Goal: Task Accomplishment & Management: Use online tool/utility

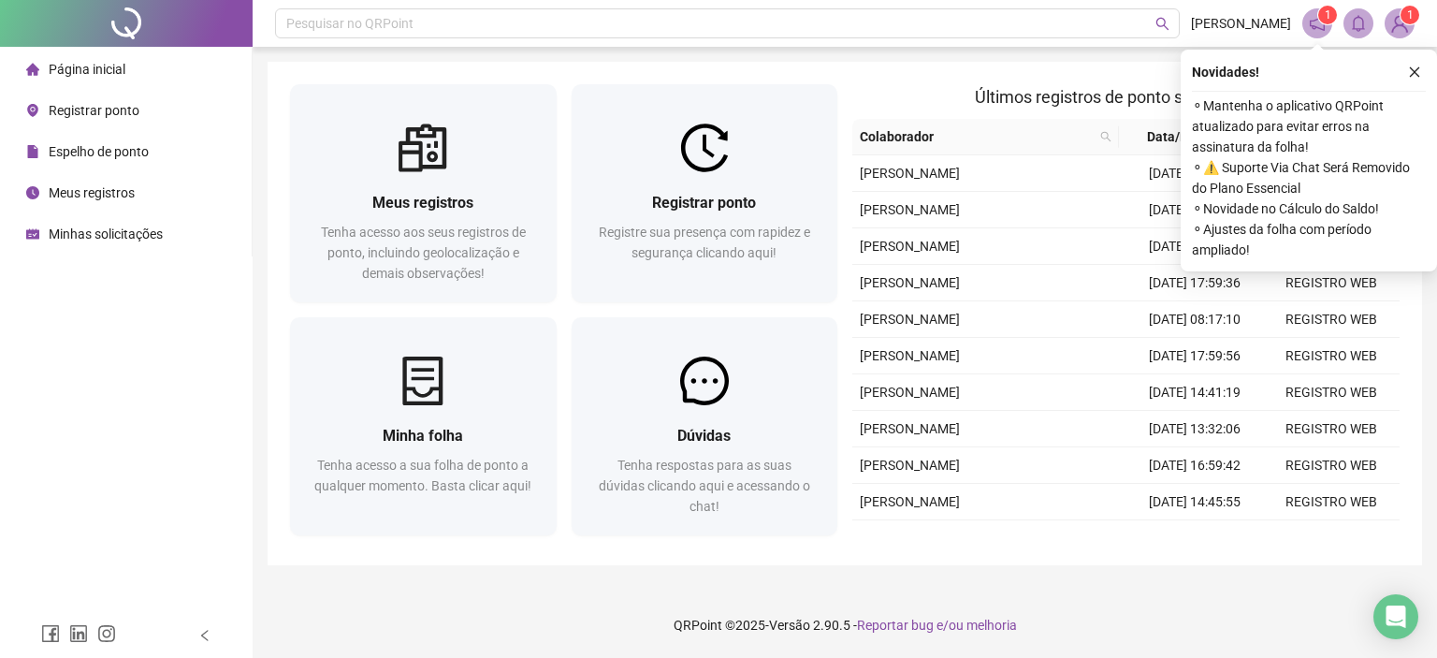
click at [632, 280] on div "Registre sua presença com rapidez e segurança clicando aqui!" at bounding box center [705, 253] width 222 height 62
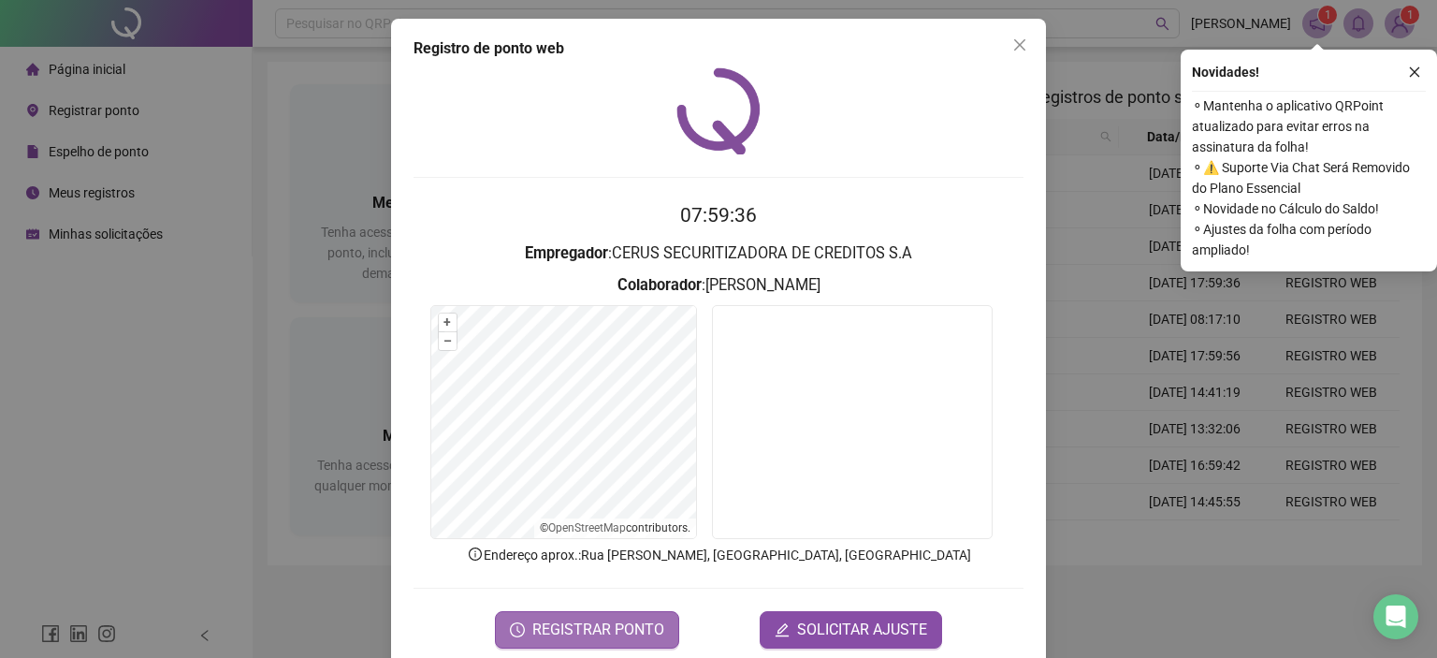
click at [557, 637] on span "REGISTRAR PONTO" at bounding box center [598, 629] width 132 height 22
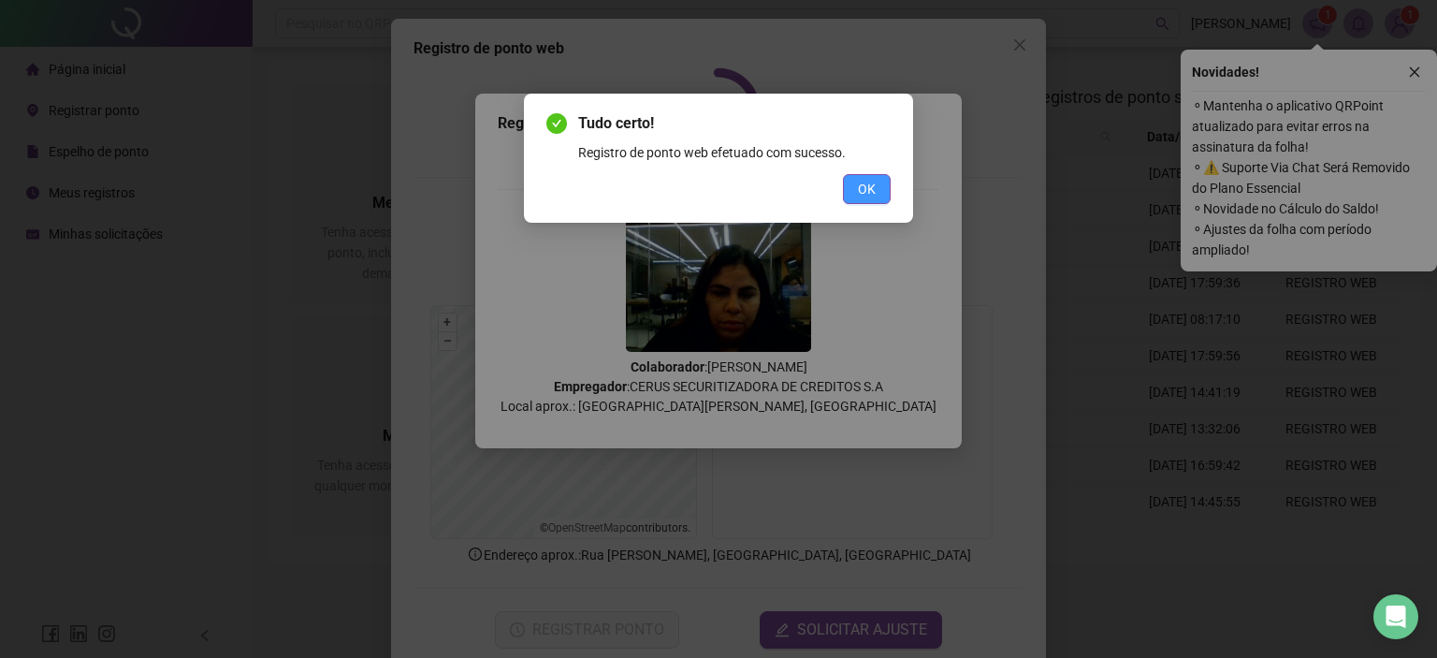
click at [880, 190] on button "OK" at bounding box center [867, 189] width 48 height 30
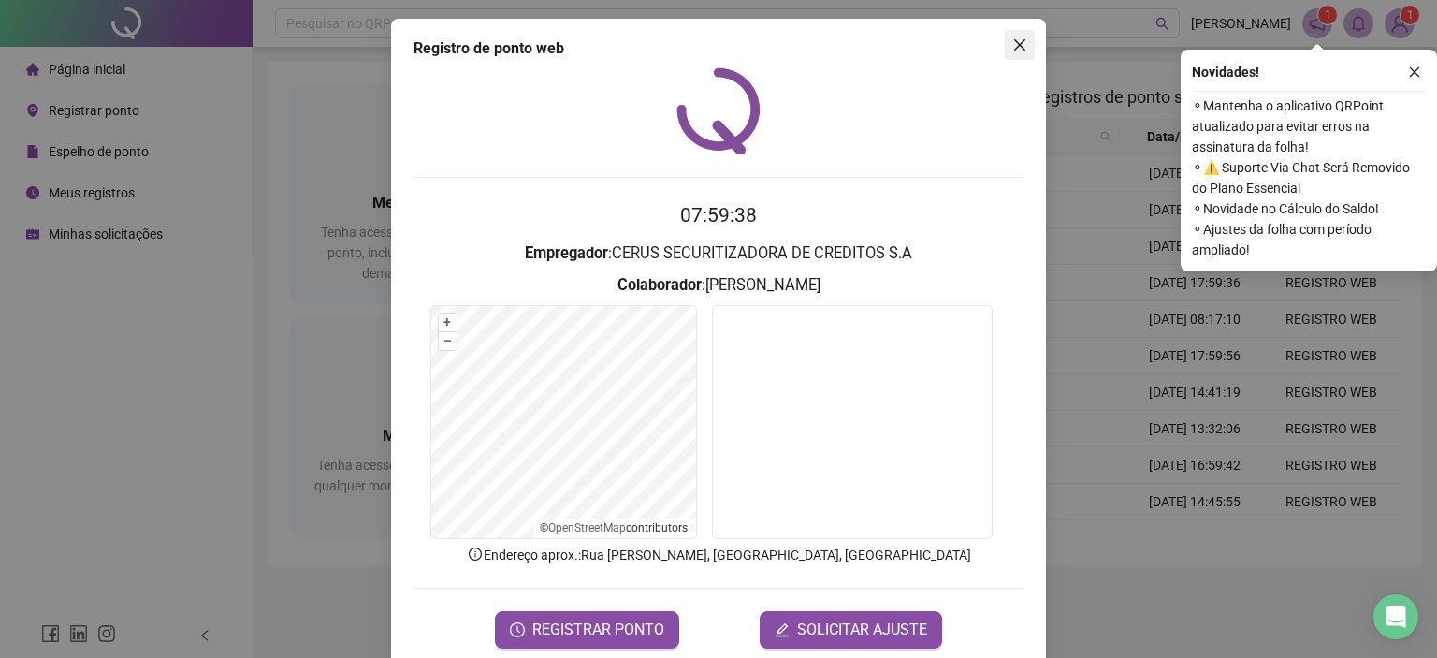
click at [1021, 39] on span "Close" at bounding box center [1020, 44] width 30 height 15
